Goal: Task Accomplishment & Management: Manage account settings

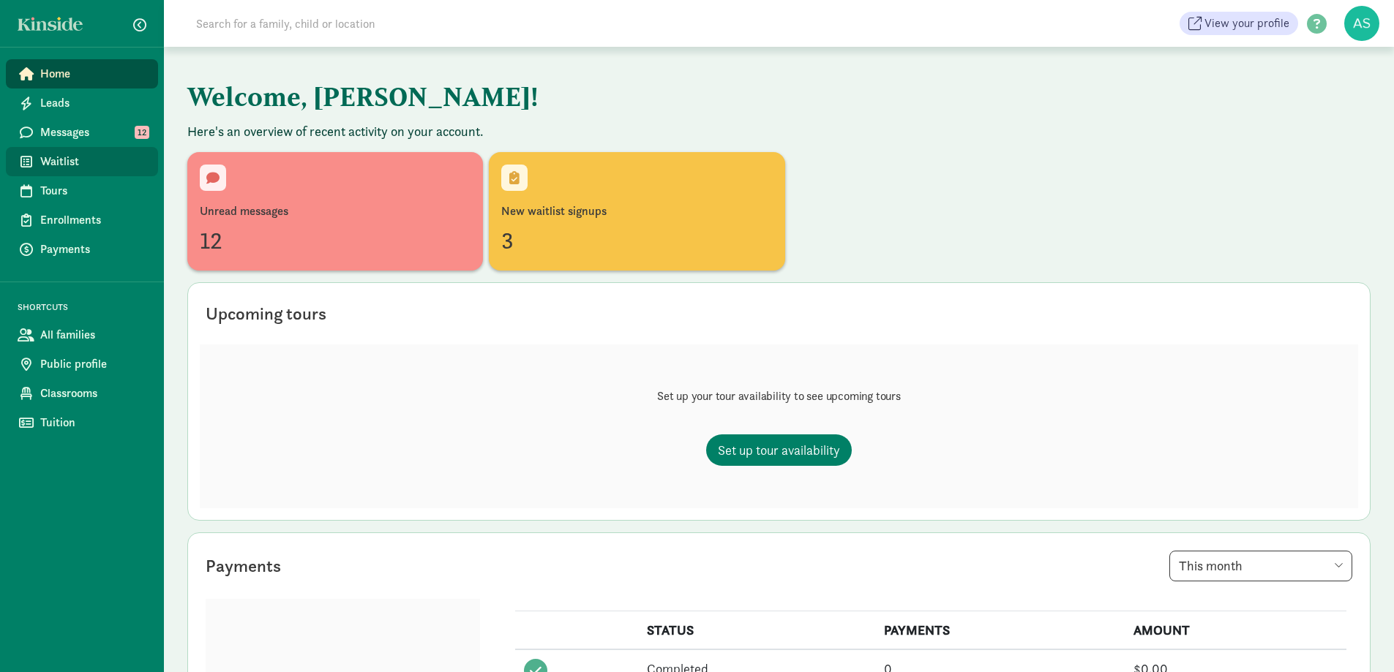
click at [67, 159] on span "Waitlist" at bounding box center [93, 162] width 106 height 18
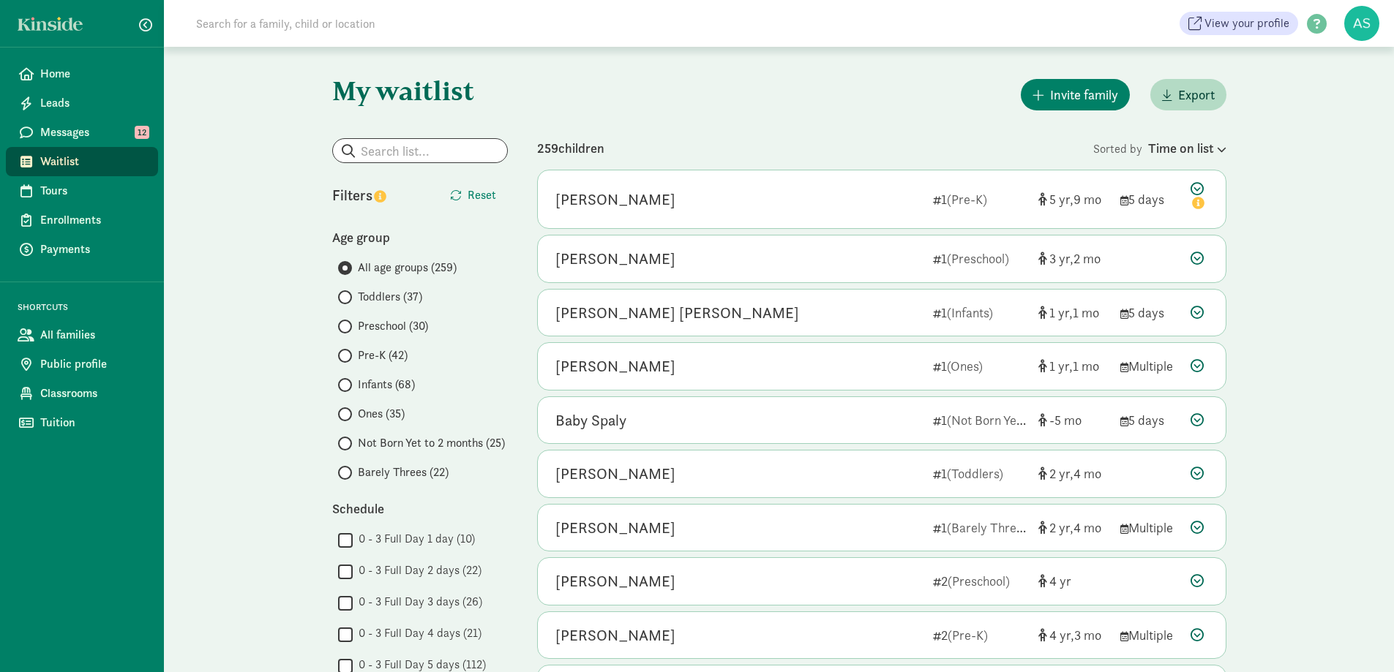
click at [345, 478] on span at bounding box center [345, 473] width 14 height 14
click at [345, 478] on input "Barely Threes (22)" at bounding box center [343, 473] width 10 height 10
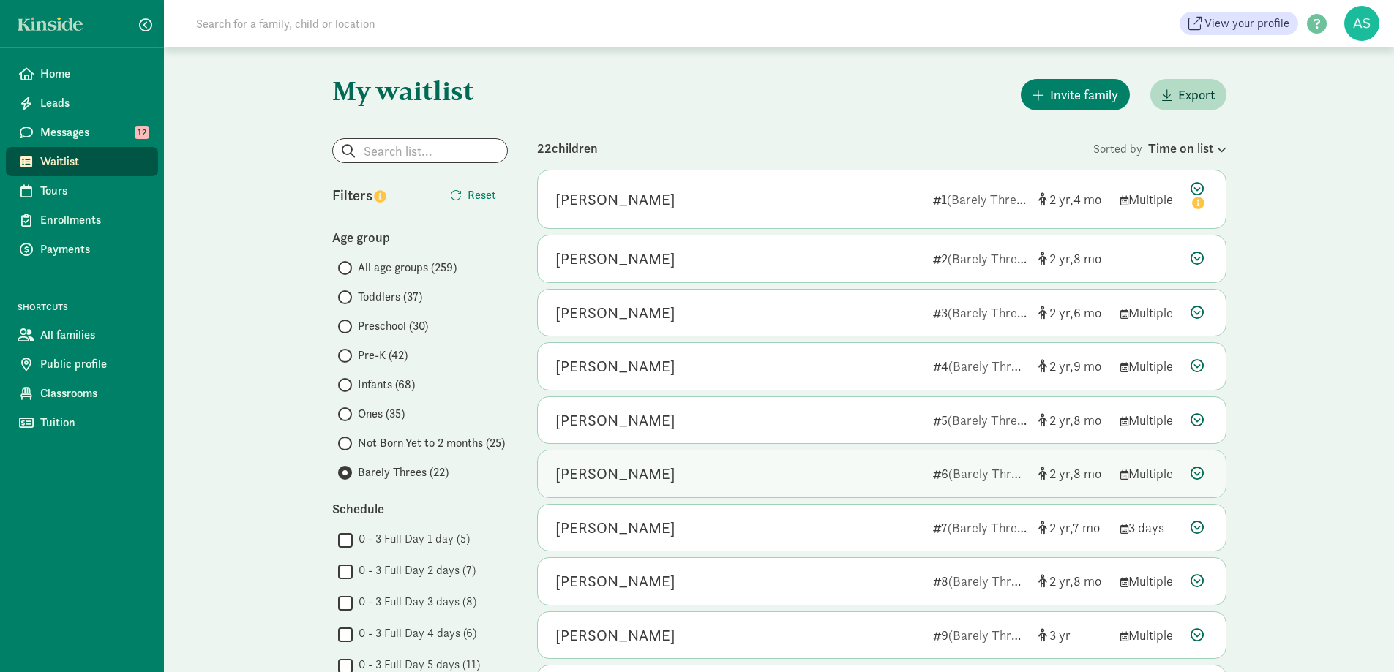
click at [643, 473] on div "[PERSON_NAME]" at bounding box center [738, 473] width 366 height 23
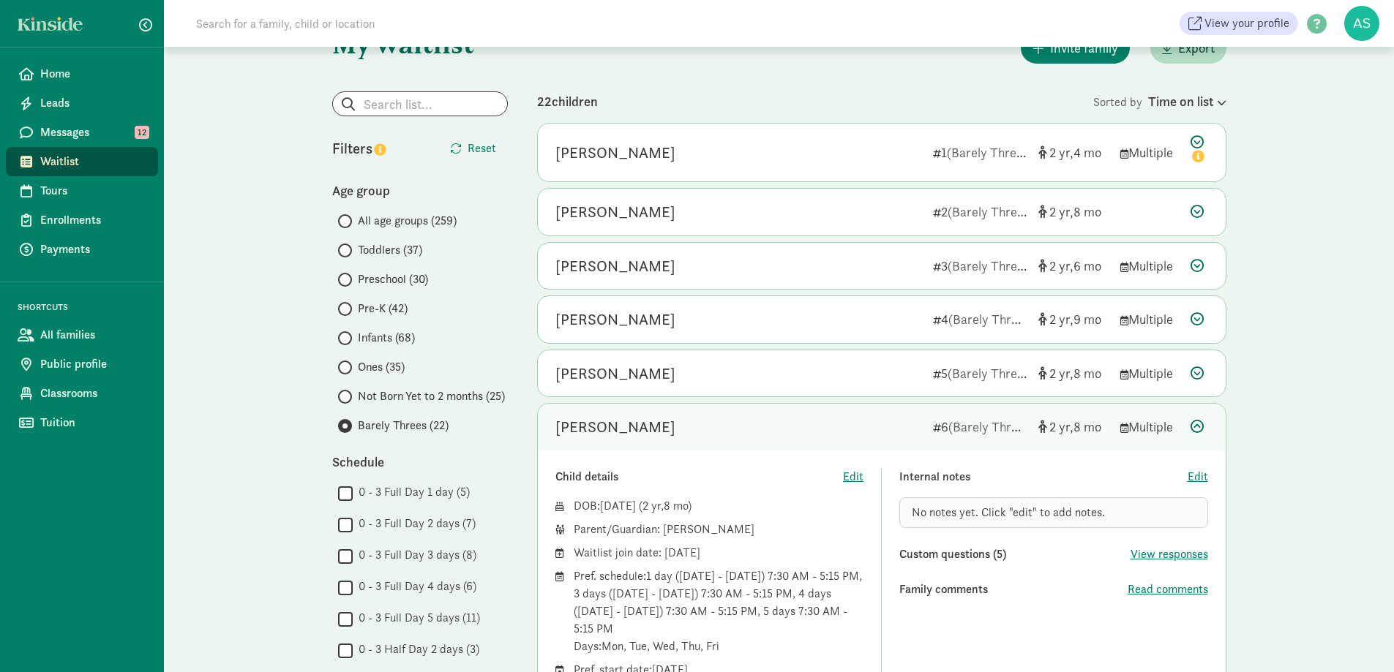
scroll to position [73, 0]
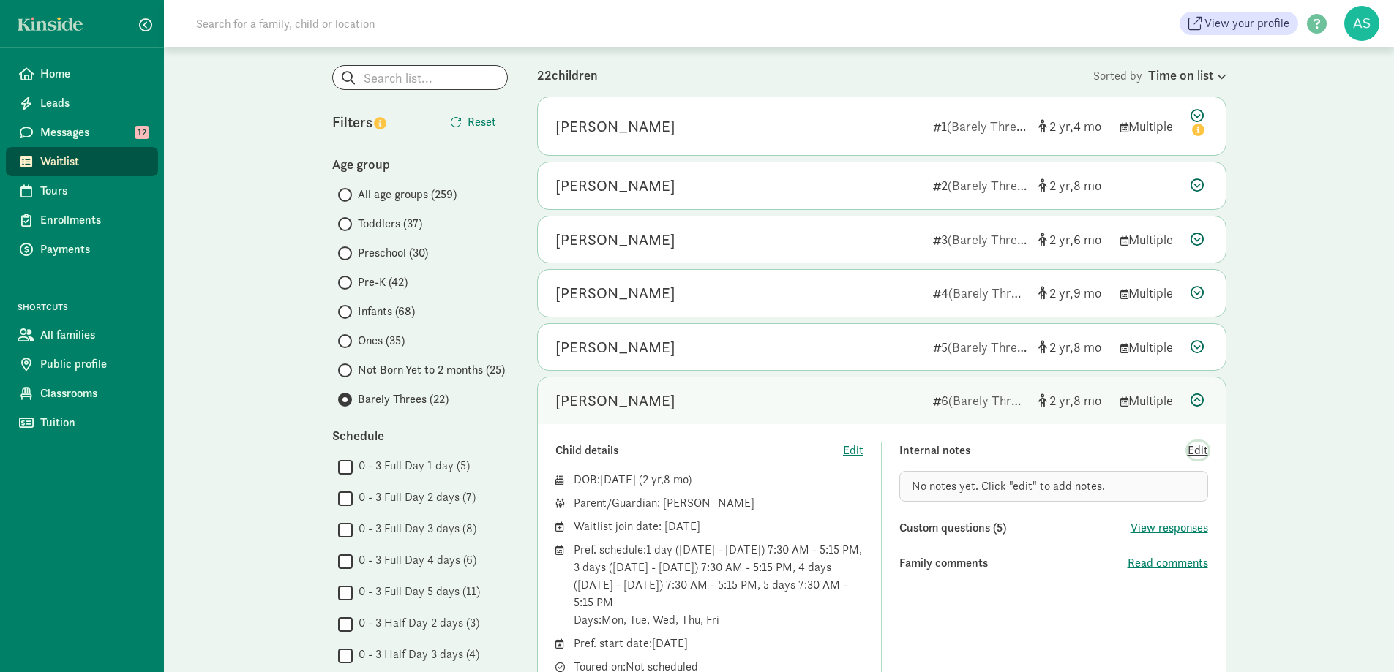
click at [1198, 445] on span "Edit" at bounding box center [1198, 451] width 20 height 18
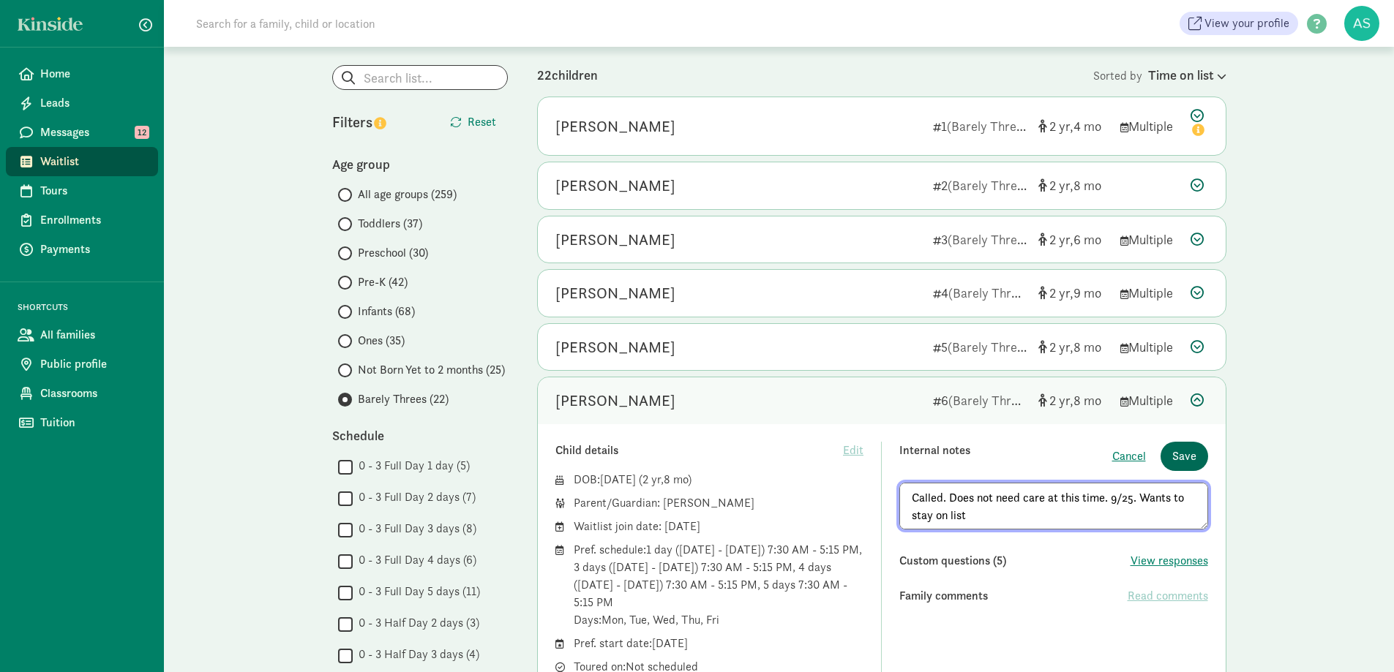
type textarea "Called. Does not need care at this time. 9/25. Wants to stay on list"
click at [1188, 454] on span "Save" at bounding box center [1184, 457] width 24 height 18
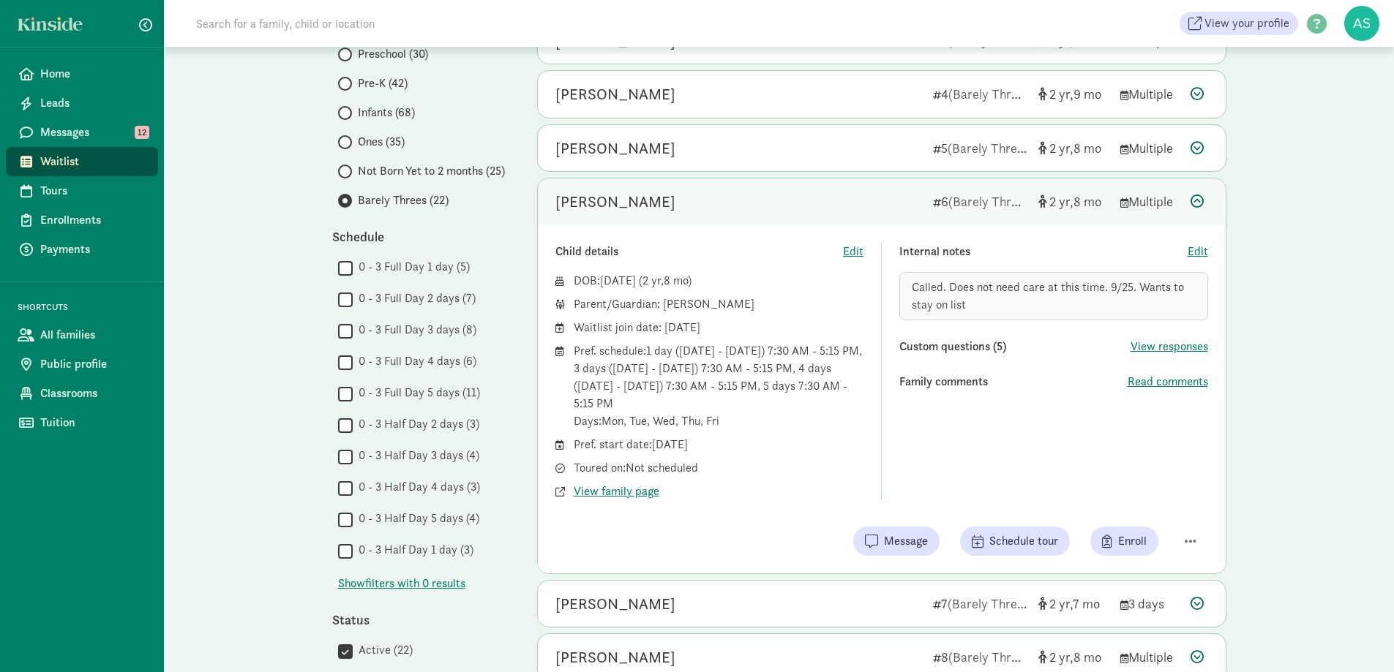
scroll to position [366, 0]
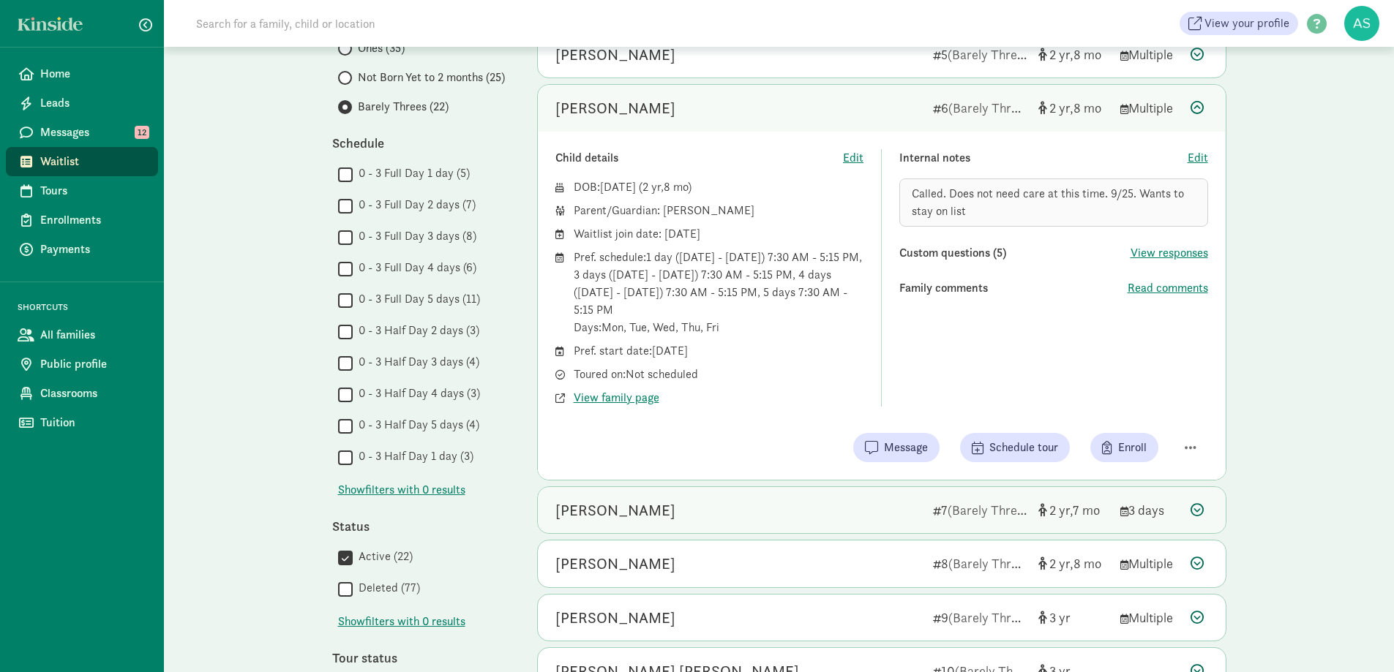
click at [1015, 515] on span "(Barely Threes)" at bounding box center [991, 510] width 86 height 17
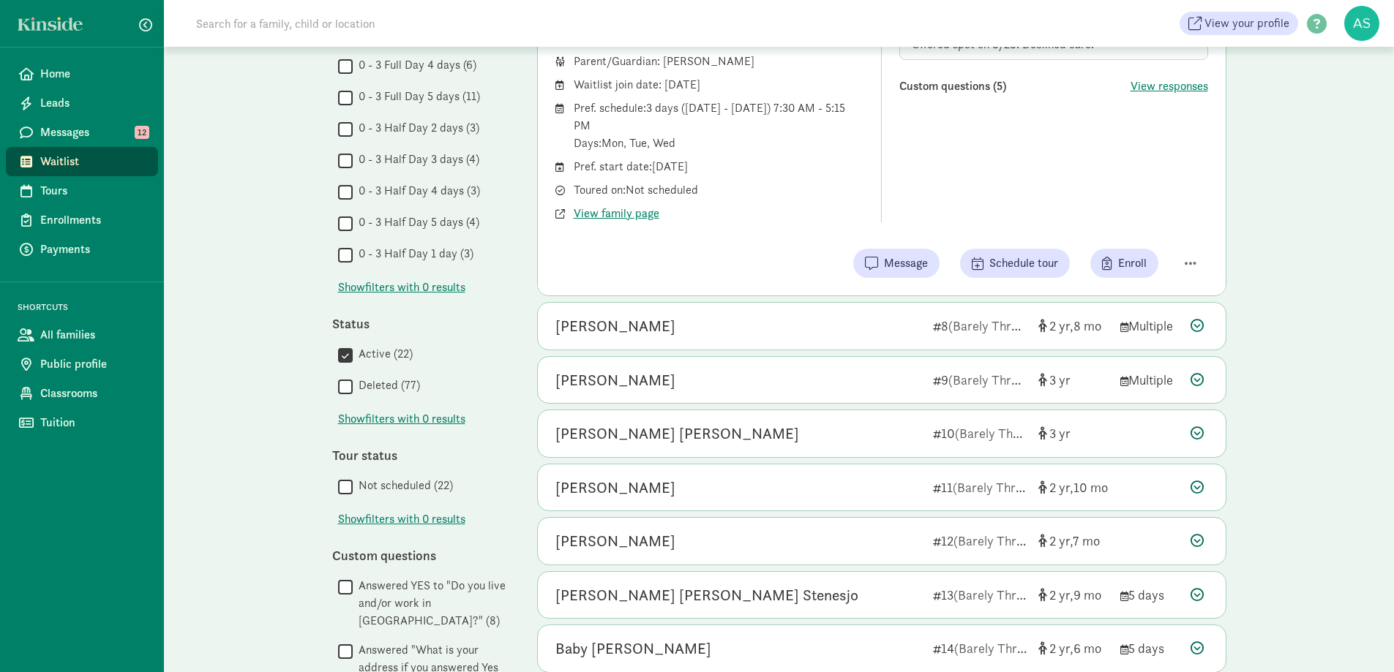
scroll to position [585, 0]
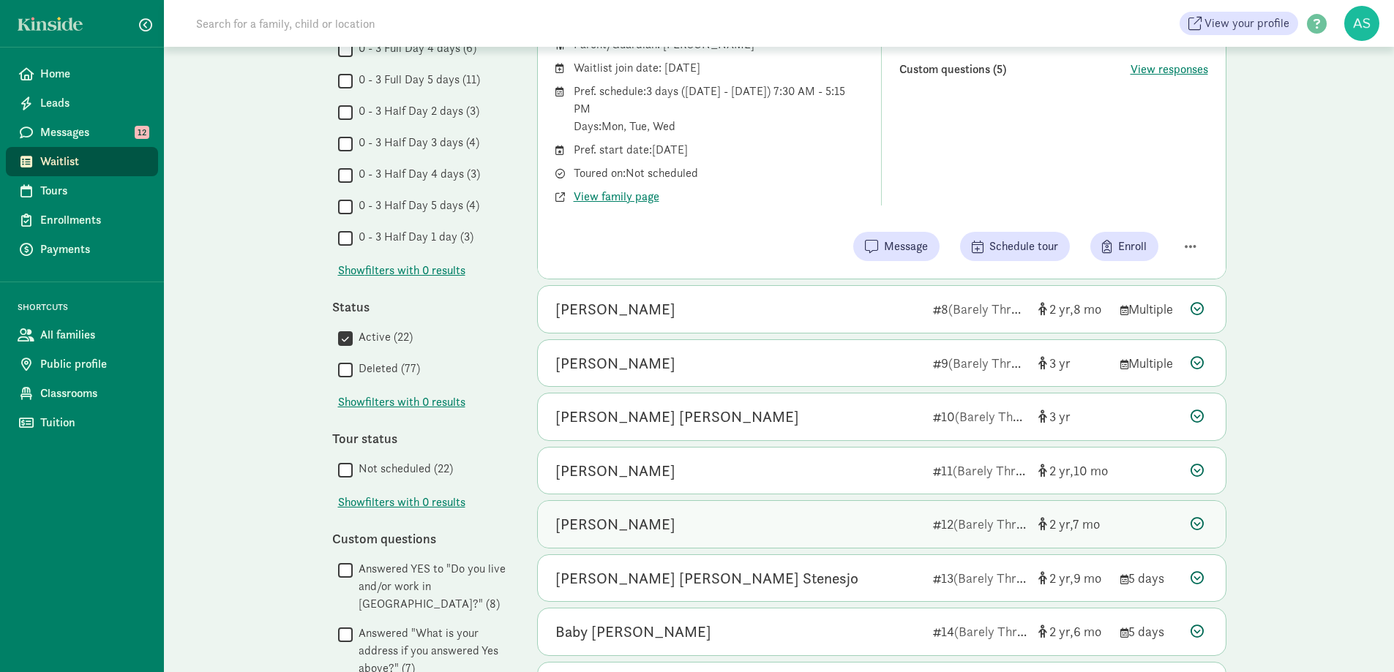
click at [762, 528] on div "Asher Wilson" at bounding box center [738, 524] width 366 height 23
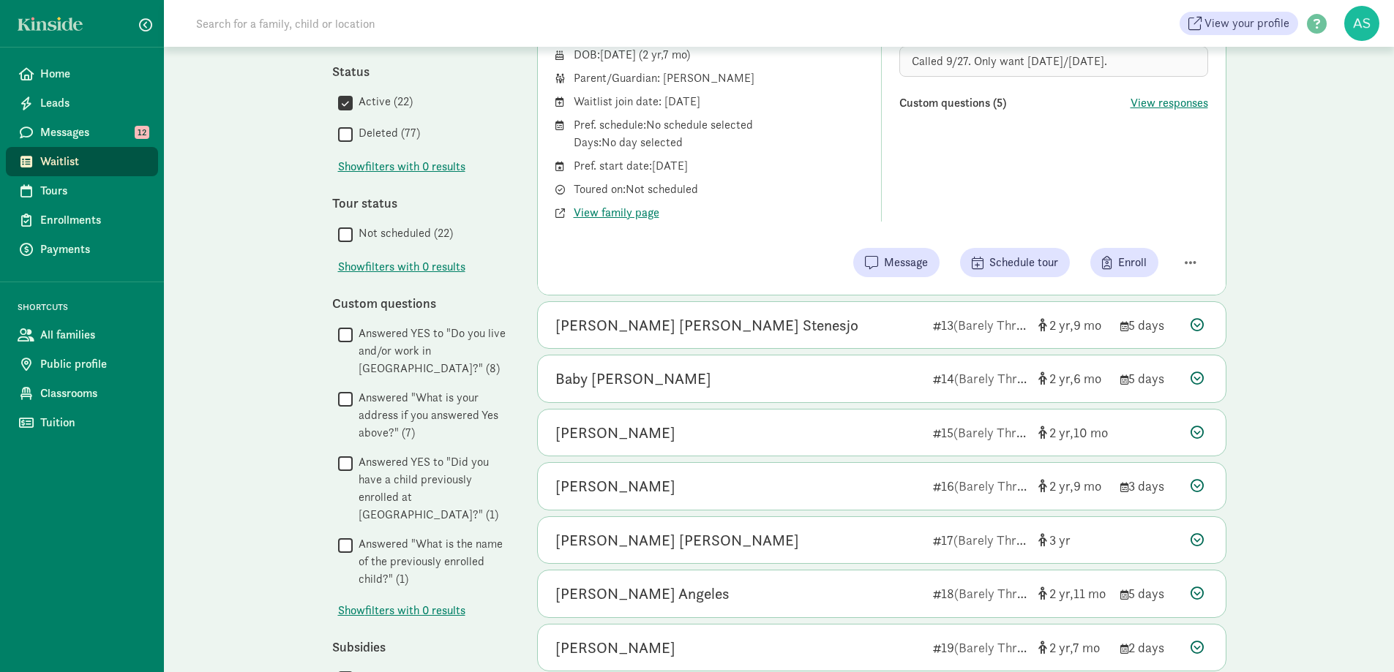
scroll to position [878, 0]
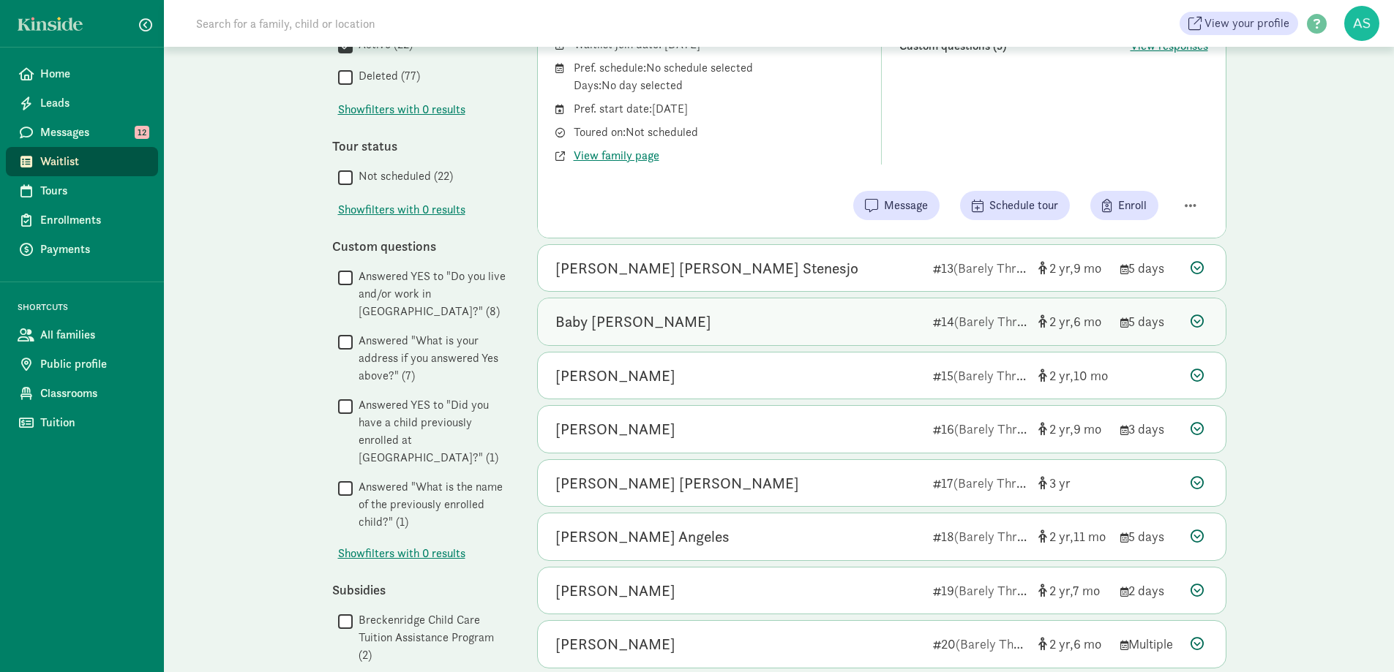
click at [691, 324] on div "Baby Gaeta" at bounding box center [738, 321] width 366 height 23
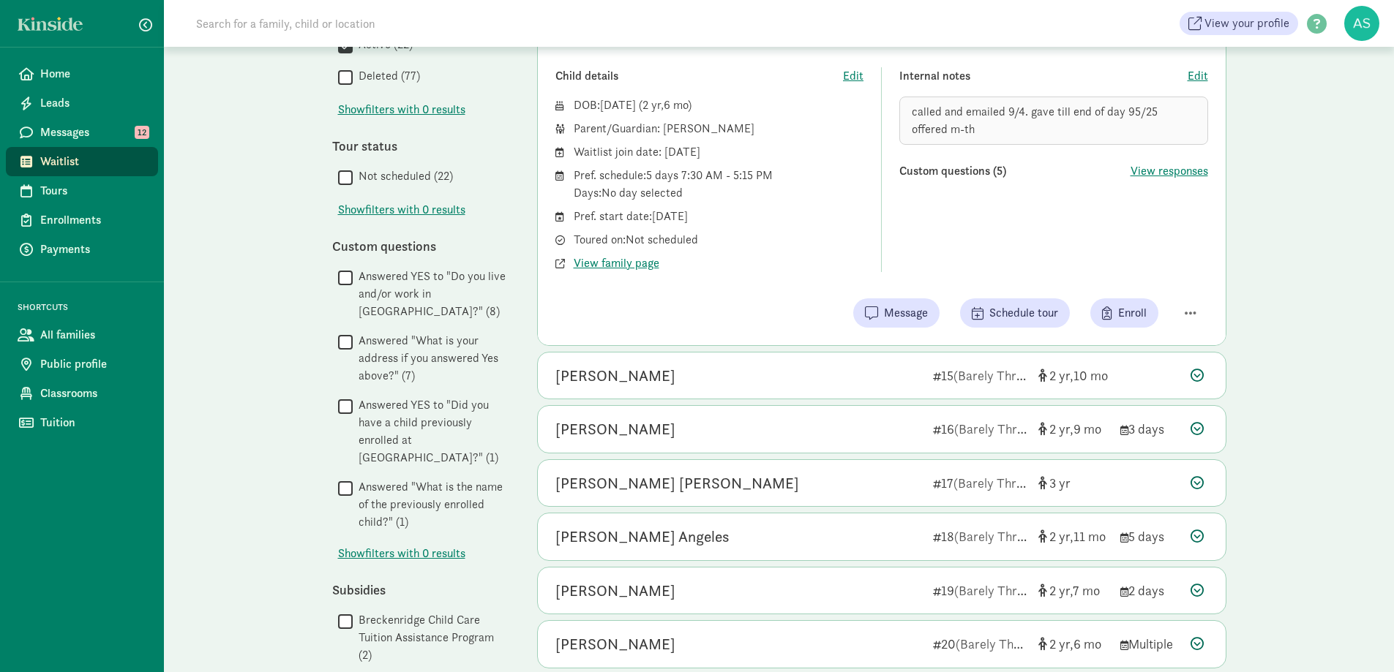
click at [948, 129] on div "called and emailed 9/4. gave till end of day 95/25 offered m-th" at bounding box center [1053, 121] width 309 height 48
click at [1194, 71] on span "Edit" at bounding box center [1198, 76] width 20 height 18
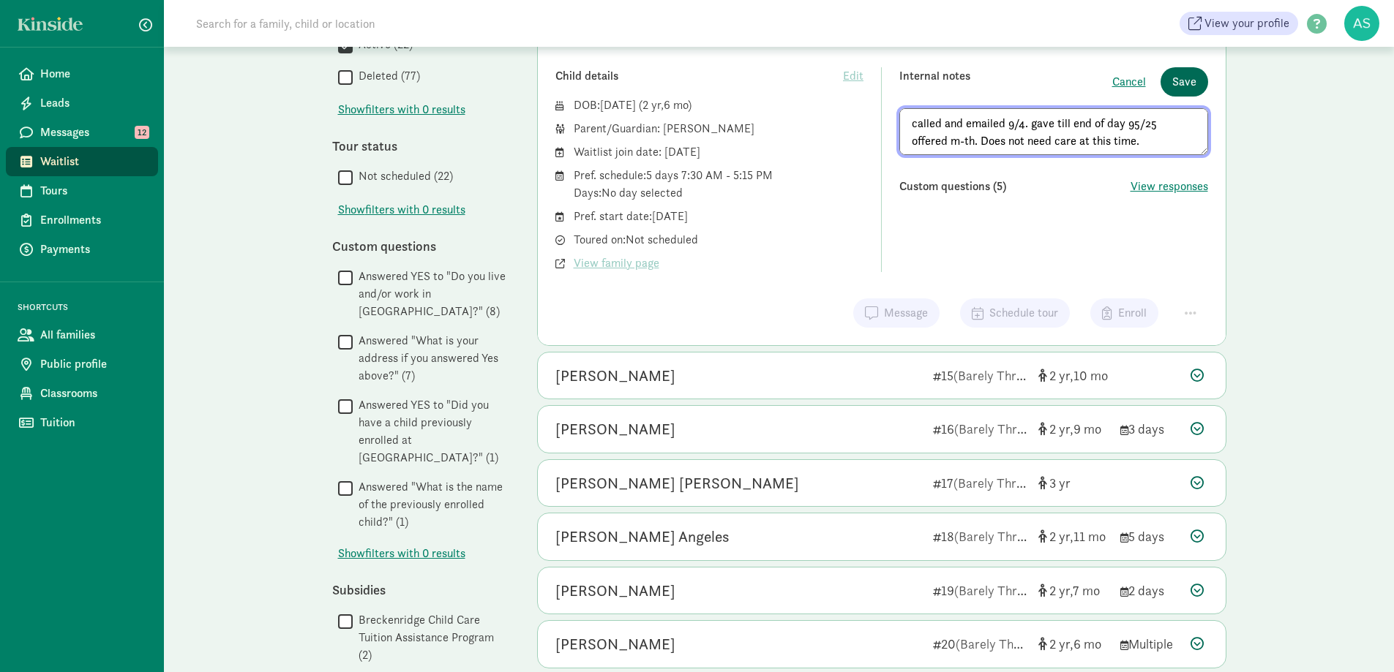
type textarea "called and emailed 9/4. gave till end of day 95/25 offered m-th. Does not need …"
click at [1193, 78] on span "Save" at bounding box center [1184, 82] width 24 height 18
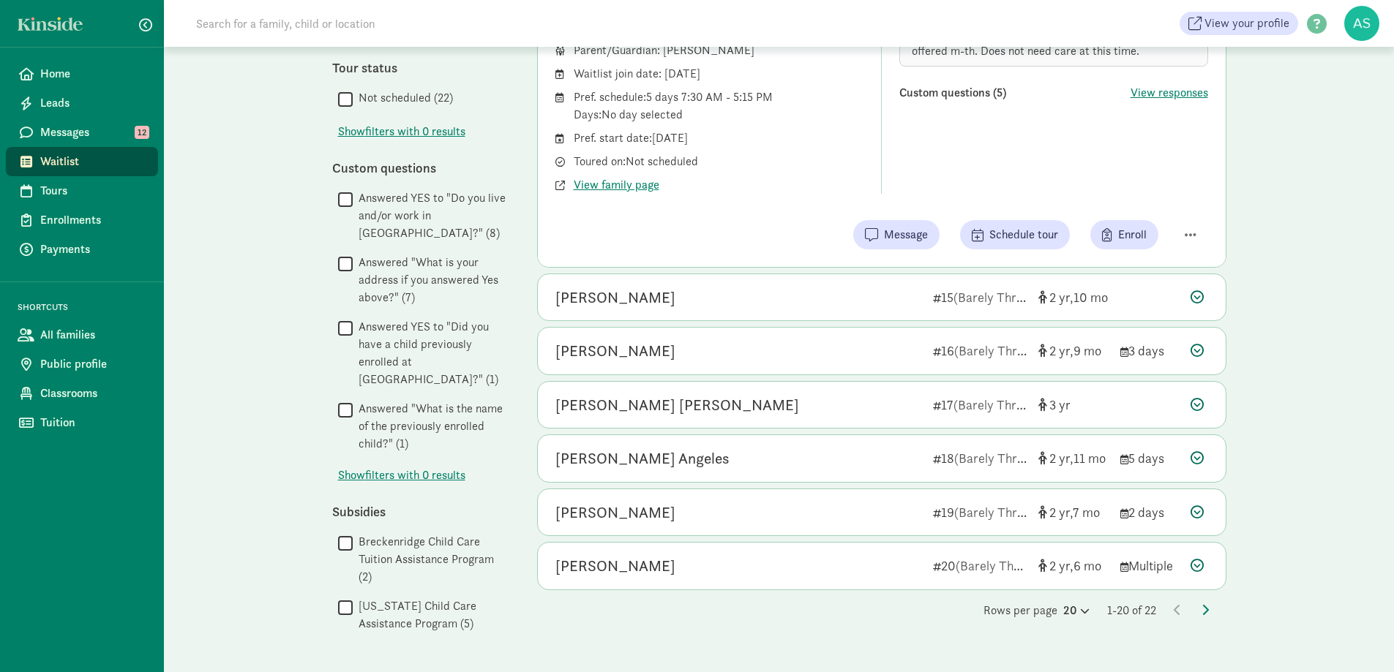
scroll to position [964, 0]
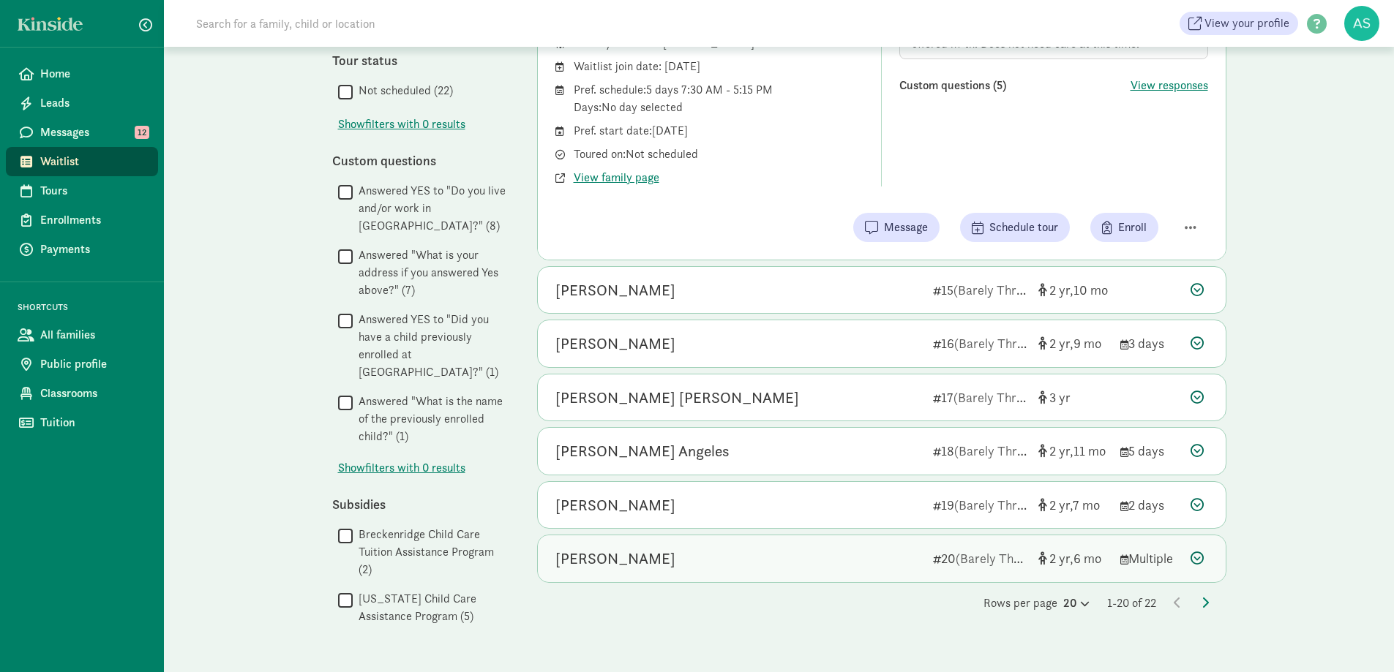
click at [656, 554] on div "Kai Chavez" at bounding box center [738, 558] width 366 height 23
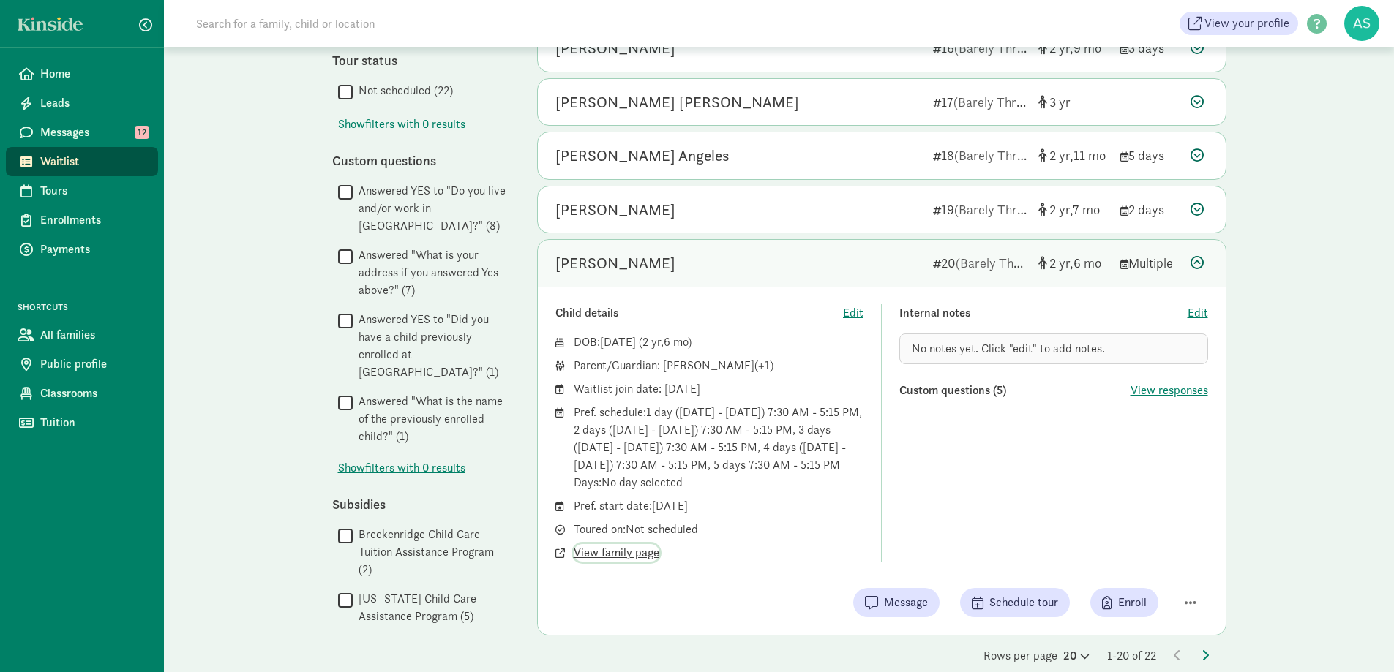
click at [623, 552] on span "View family page" at bounding box center [617, 553] width 86 height 18
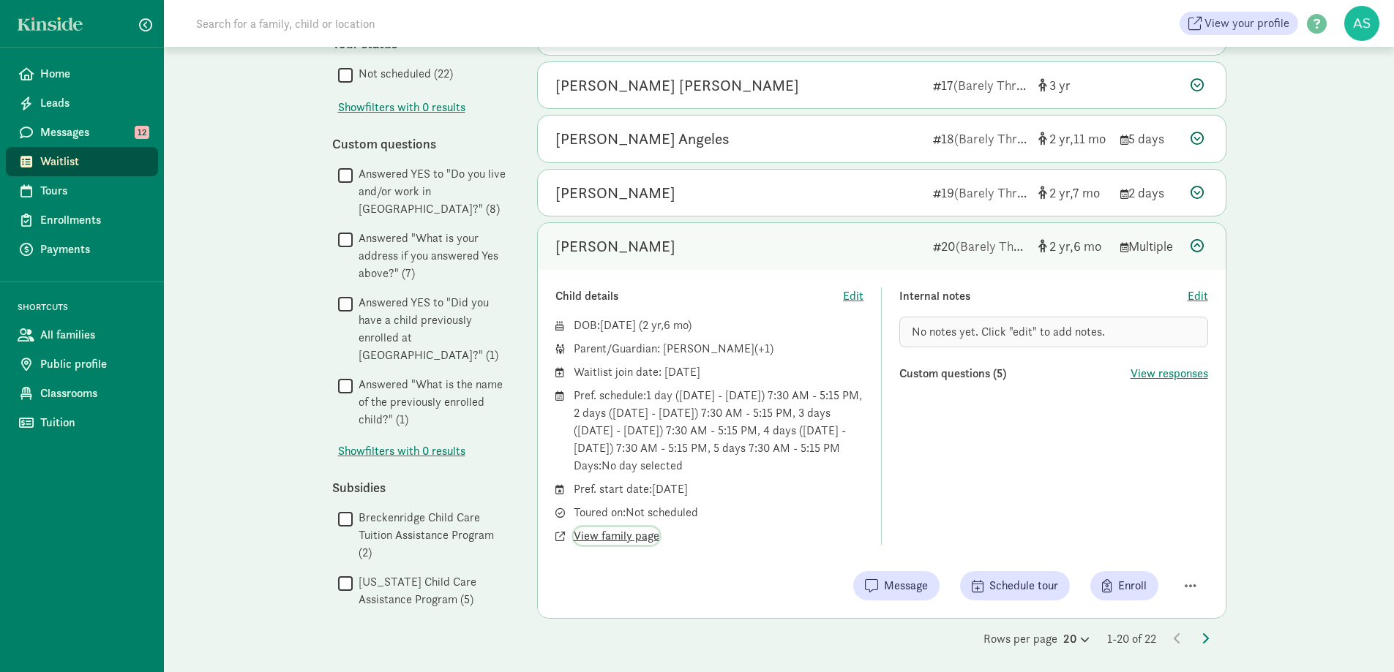
scroll to position [985, 0]
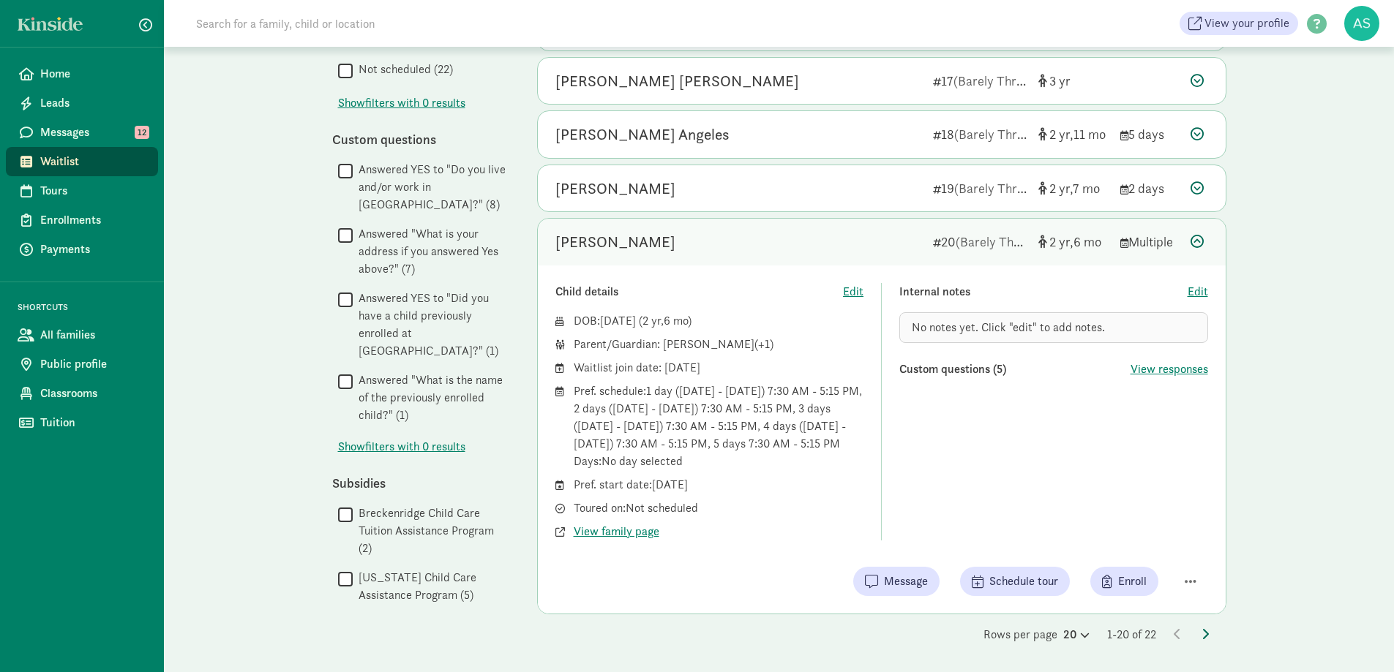
click at [1204, 632] on icon at bounding box center [1205, 635] width 7 height 12
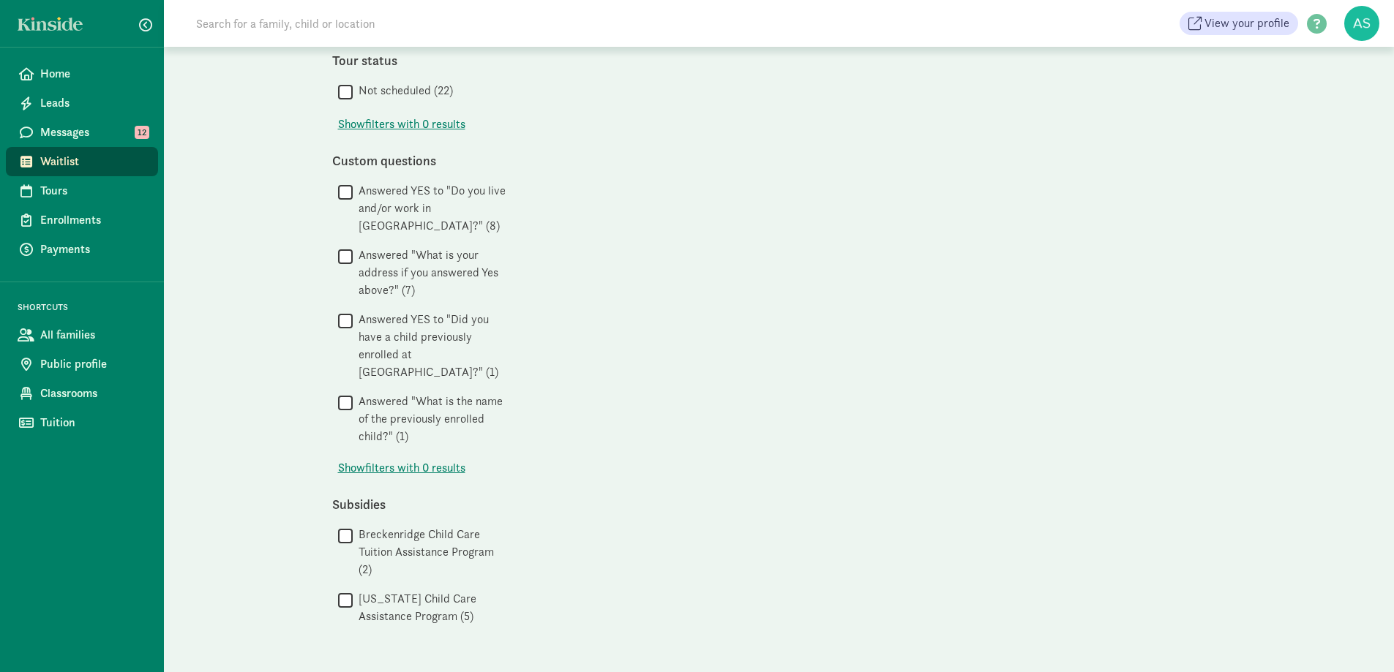
scroll to position [0, 0]
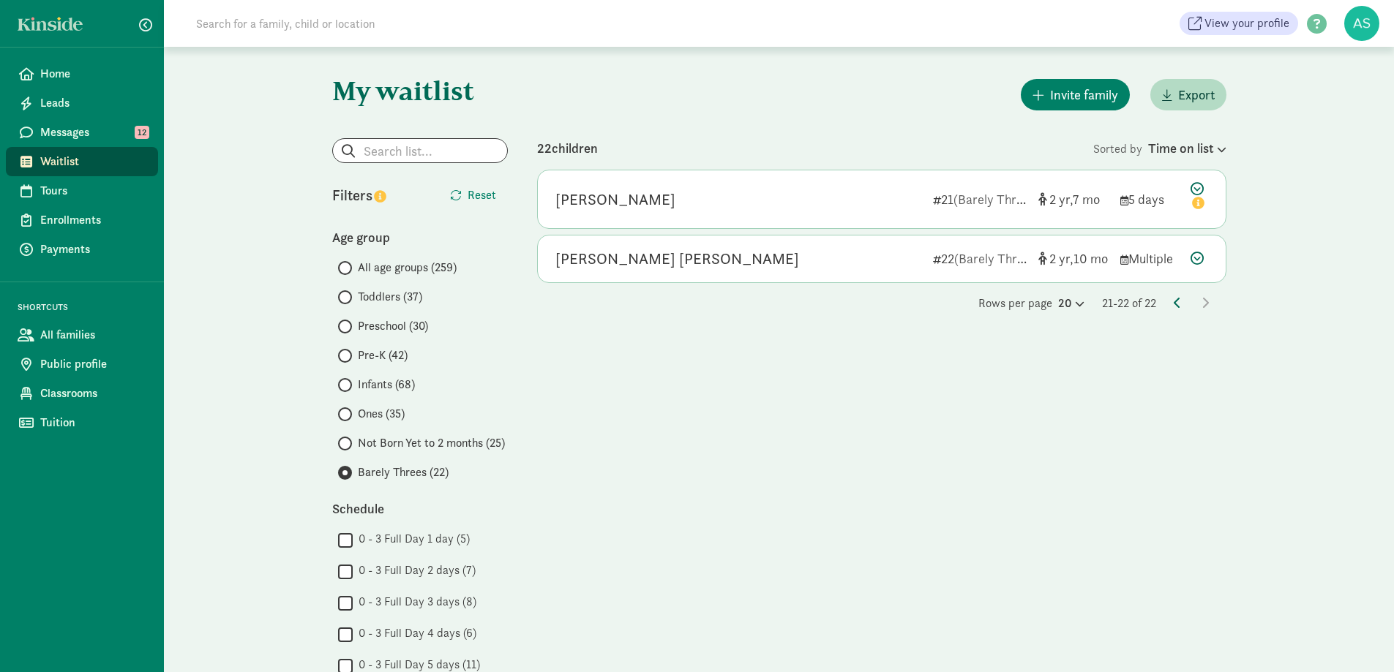
click at [1177, 299] on icon at bounding box center [1177, 303] width 7 height 12
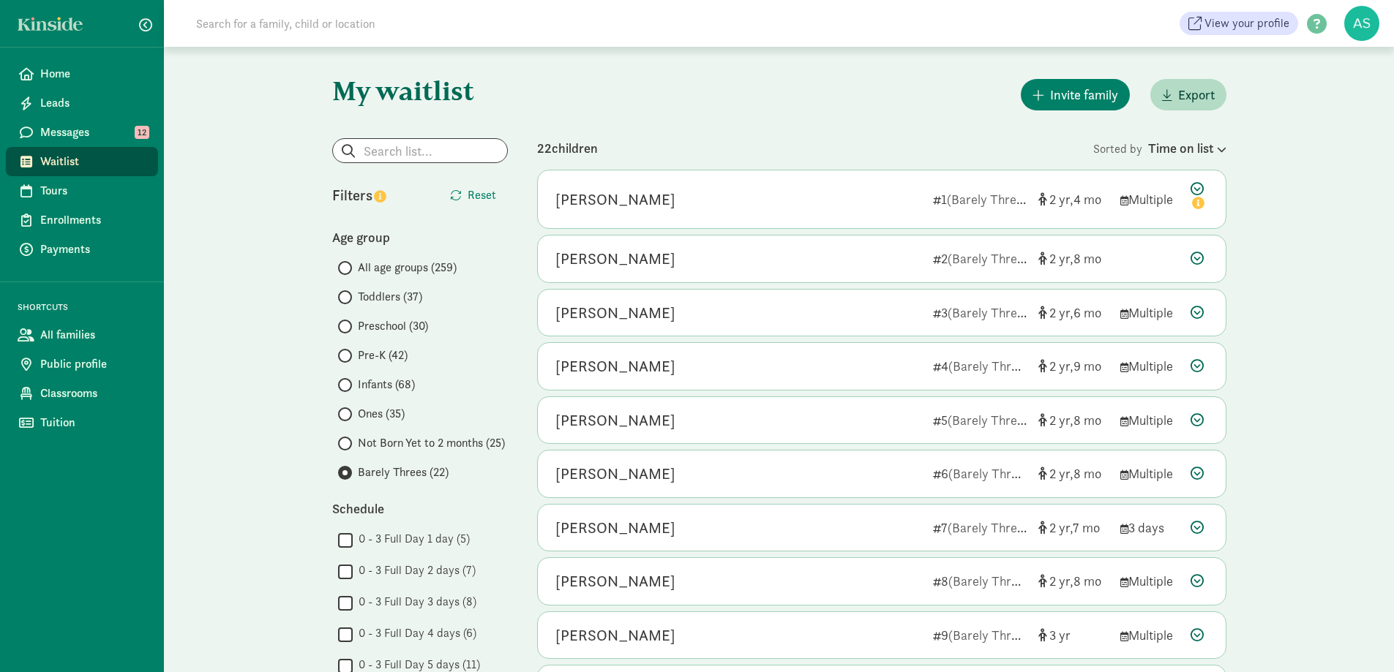
click at [354, 321] on label "Preschool (30)" at bounding box center [423, 327] width 170 height 18
click at [348, 322] on input "Preschool (30)" at bounding box center [343, 327] width 10 height 10
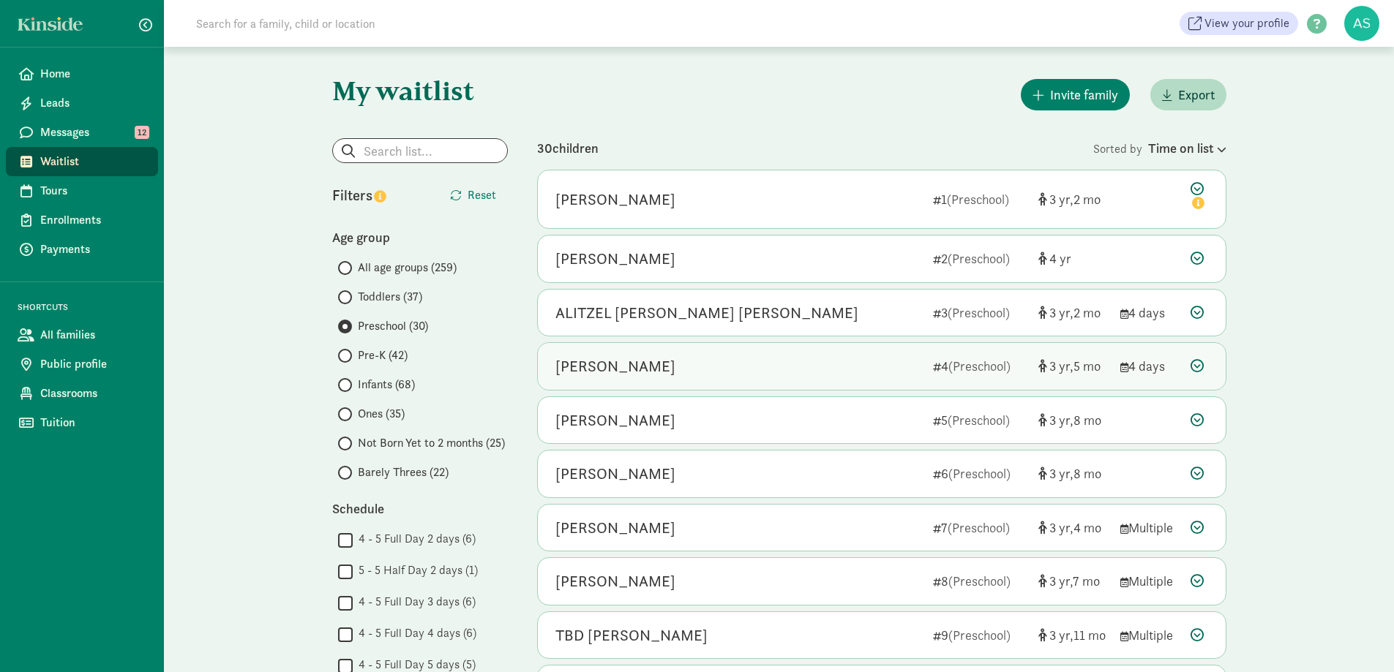
click at [610, 372] on div "Ravi Bedi" at bounding box center [615, 366] width 120 height 23
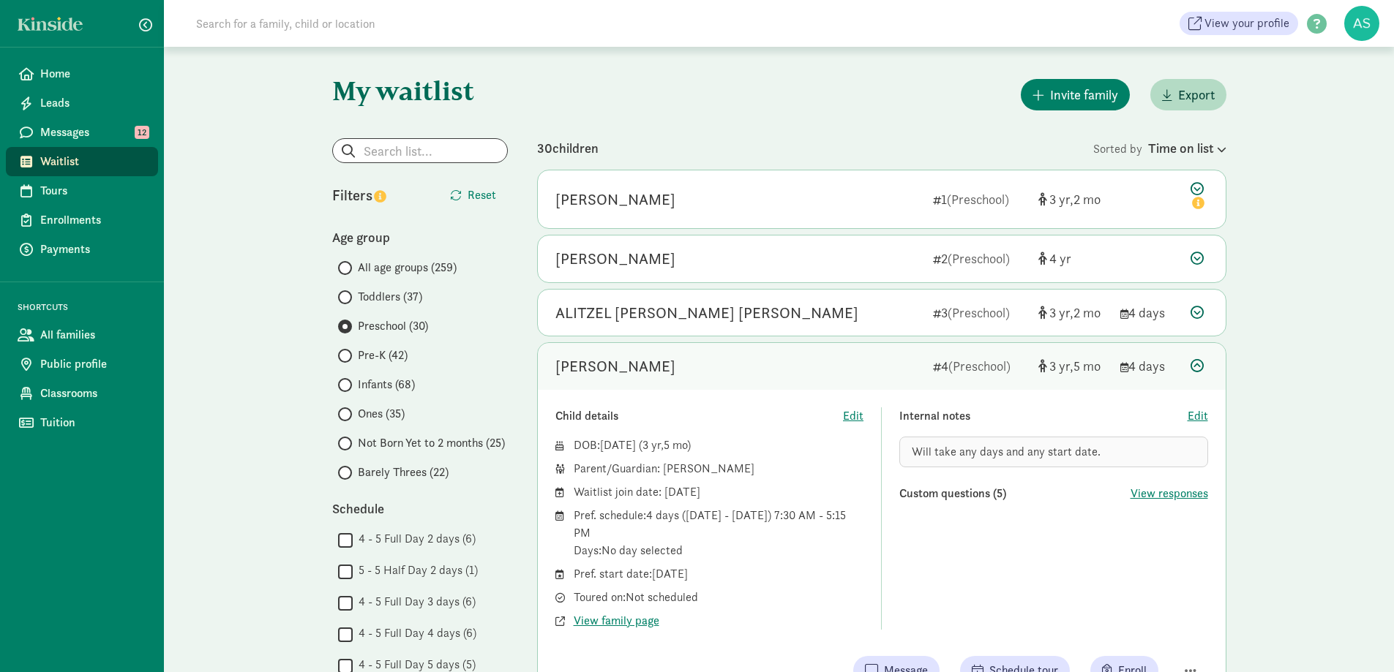
click at [350, 476] on span at bounding box center [345, 473] width 14 height 14
click at [348, 476] on input "Barely Threes (22)" at bounding box center [343, 473] width 10 height 10
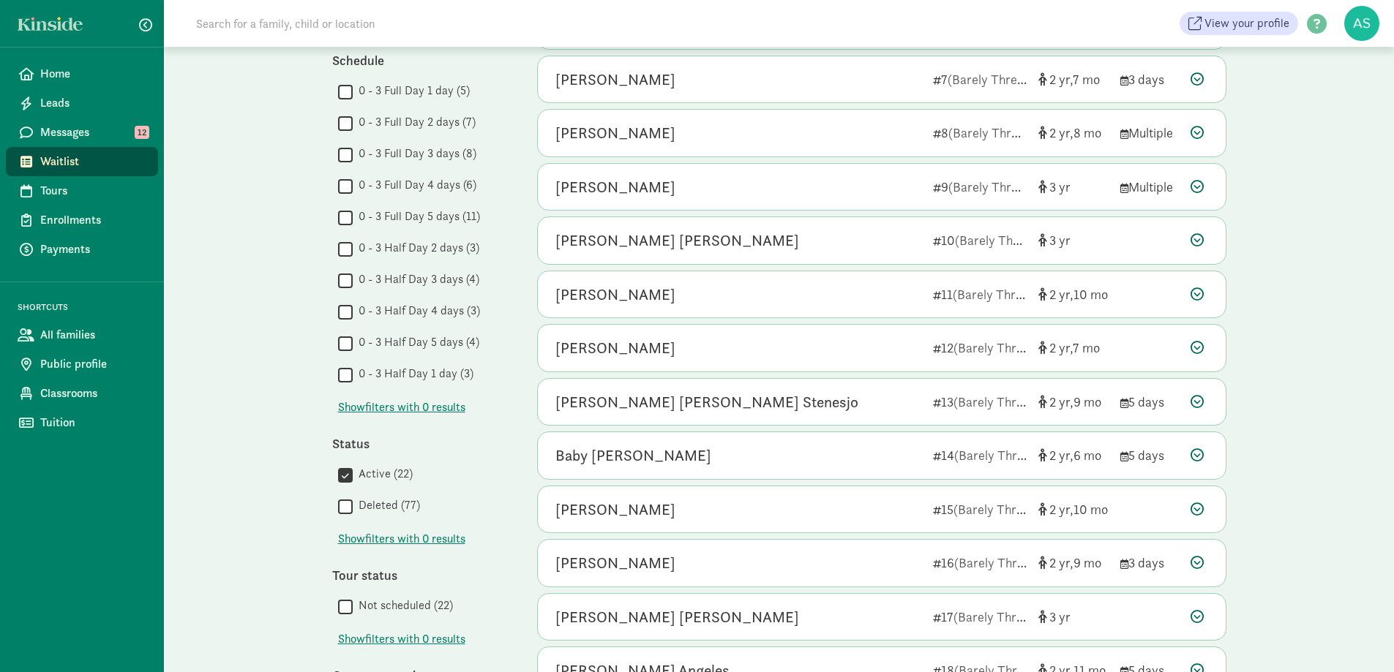
scroll to position [456, 0]
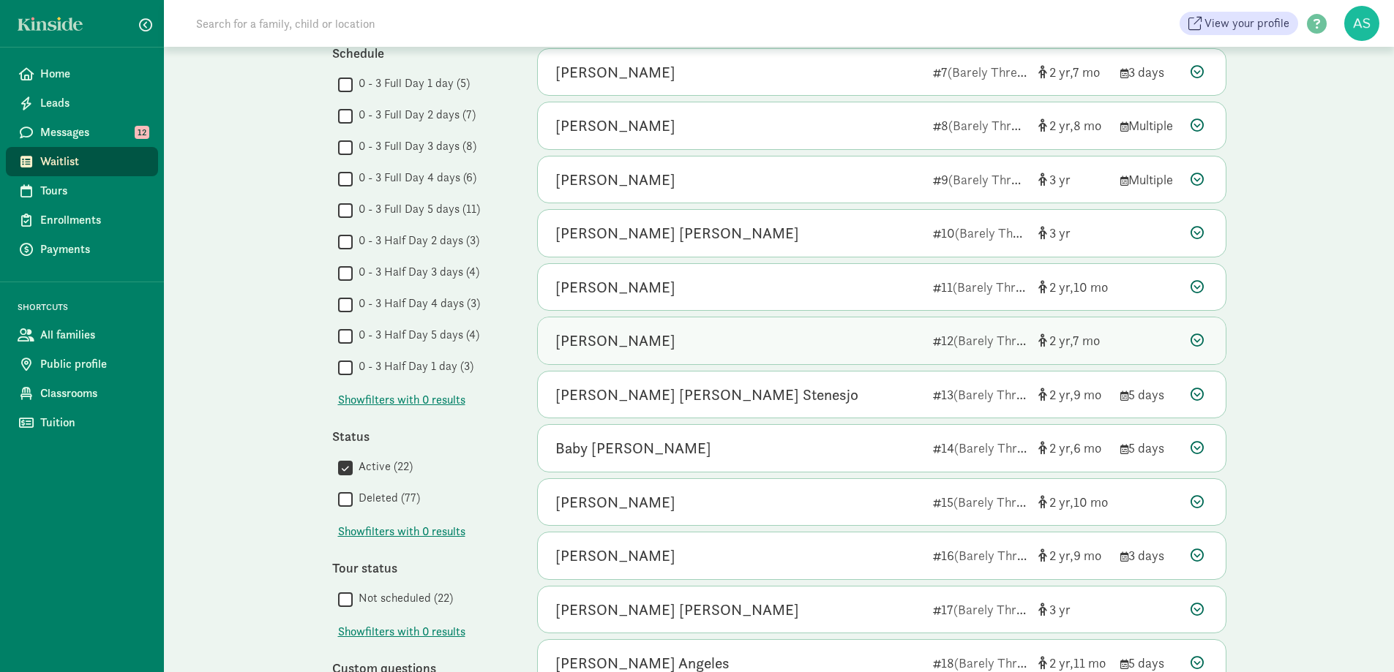
click at [657, 353] on div "Asher Wilson 12 (Barely Threes) 2 7" at bounding box center [882, 341] width 688 height 47
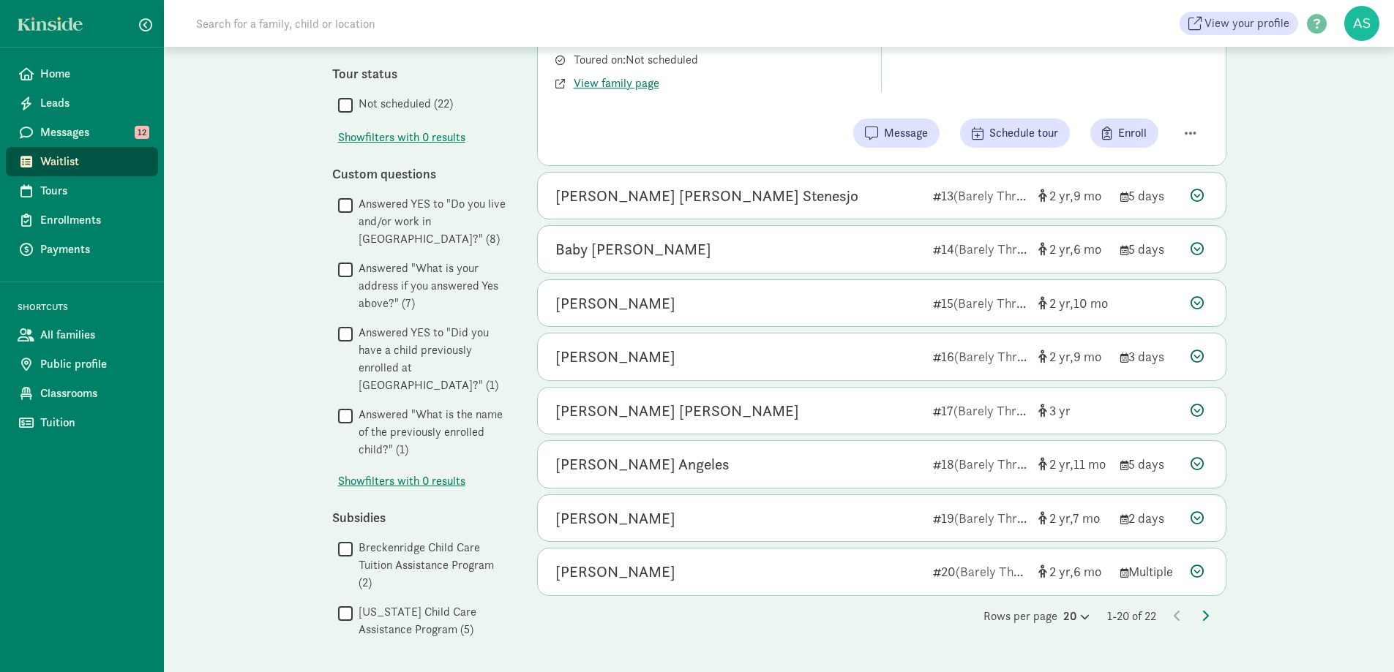
scroll to position [964, 0]
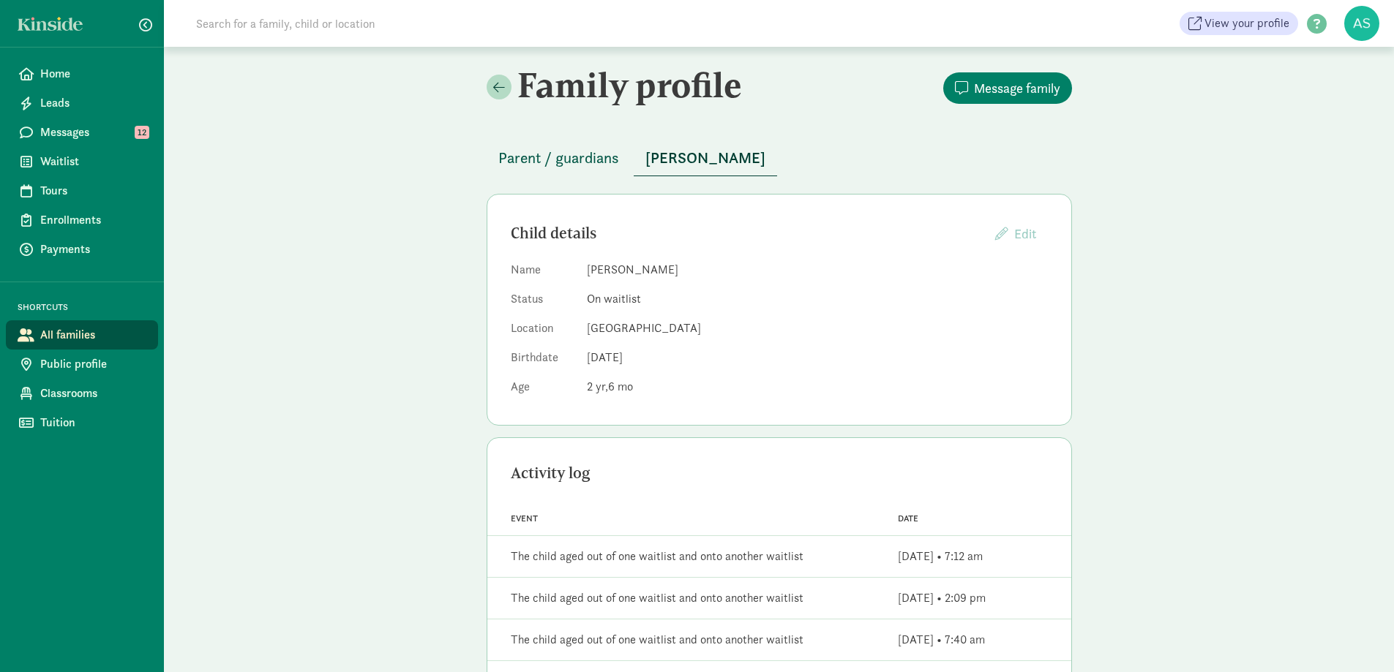
click at [577, 154] on span "Parent / guardians" at bounding box center [558, 157] width 121 height 23
